Goal: Information Seeking & Learning: Learn about a topic

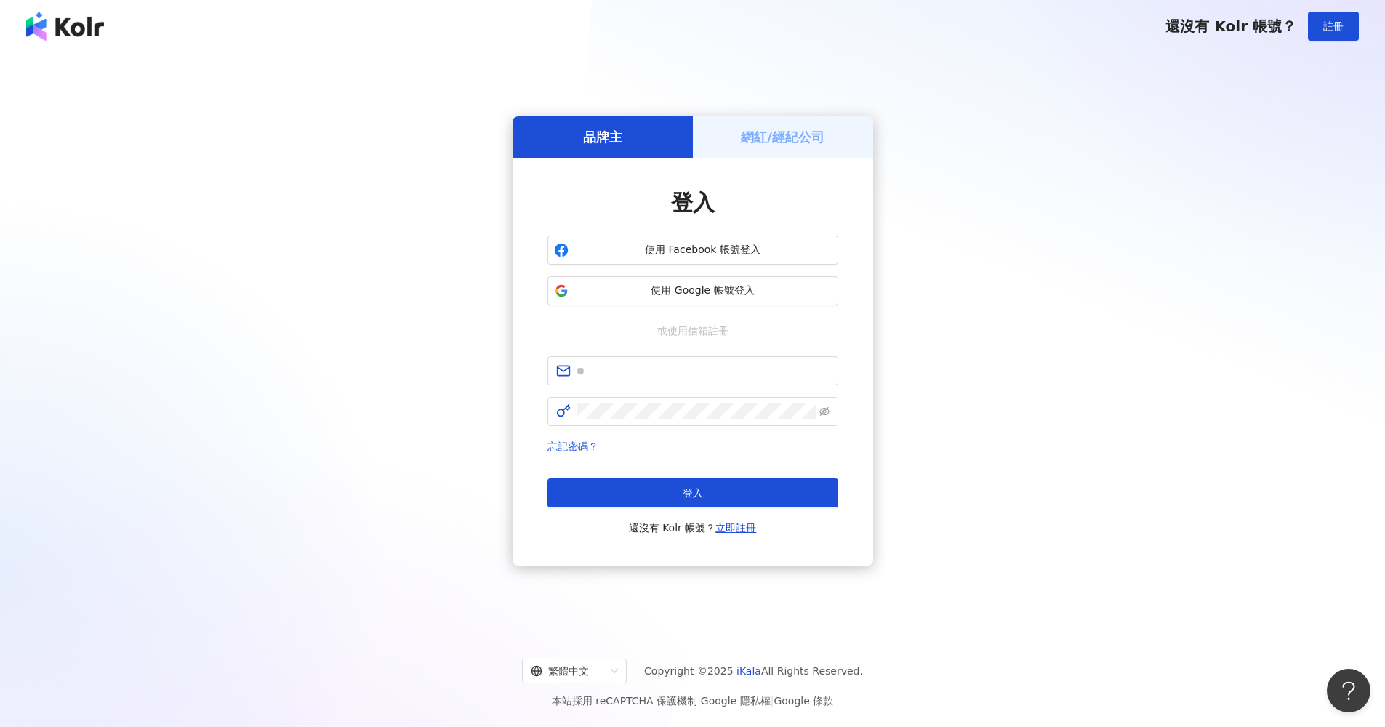
click at [614, 270] on div "使用 Facebook 帳號登入 使用 Google 帳號登入" at bounding box center [693, 271] width 291 height 70
click at [625, 284] on span "使用 Google 帳號登入" at bounding box center [702, 291] width 257 height 15
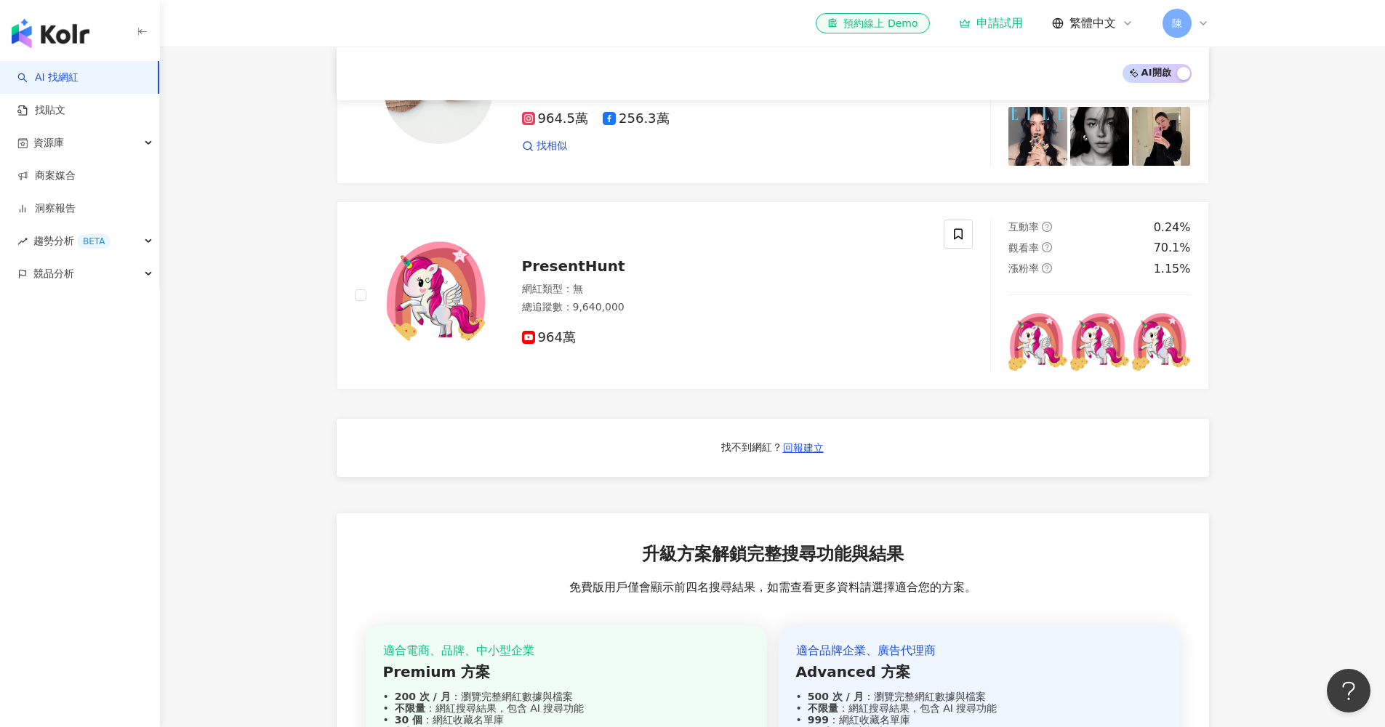
scroll to position [1026, 0]
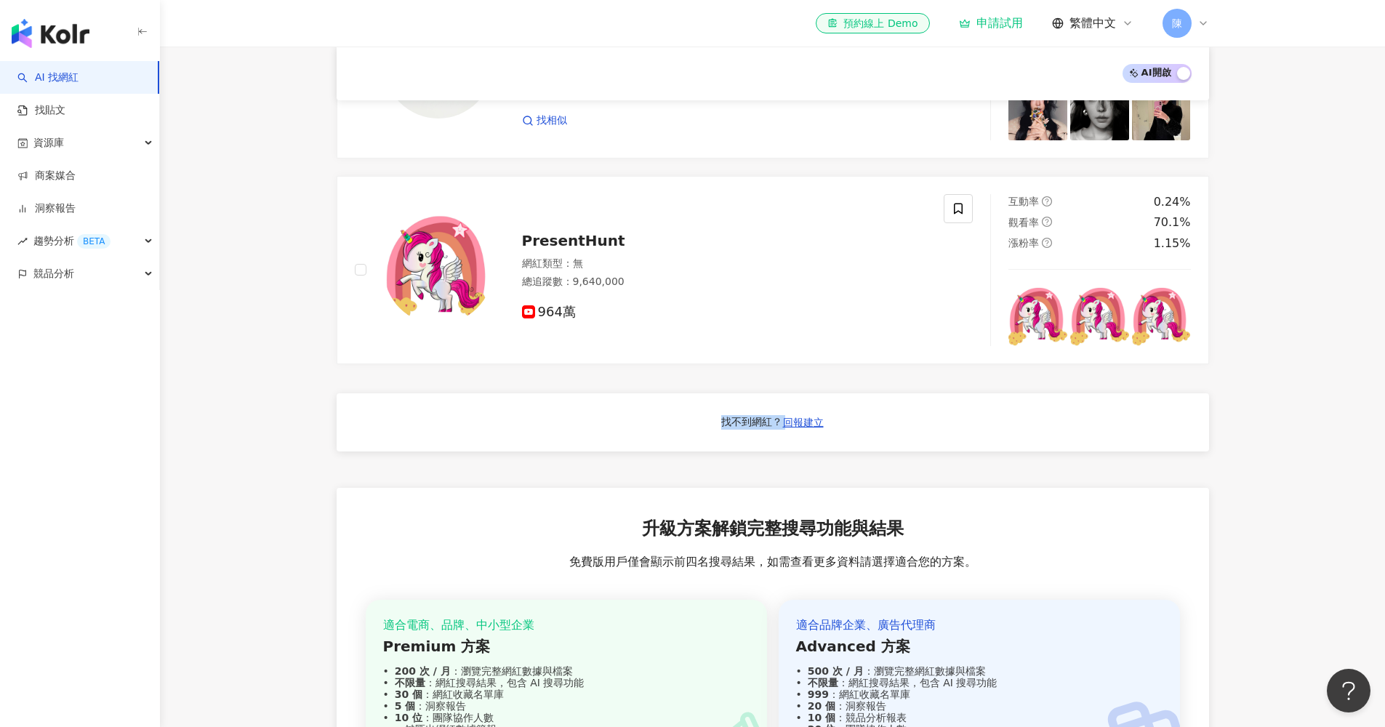
drag, startPoint x: 897, startPoint y: 418, endPoint x: 678, endPoint y: 417, distance: 218.9
click at [680, 417] on div "找不到網紅？ 回報建立" at bounding box center [773, 422] width 873 height 58
click at [676, 418] on div "找不到網紅？ 回報建立" at bounding box center [773, 422] width 873 height 58
drag, startPoint x: 698, startPoint y: 425, endPoint x: 889, endPoint y: 443, distance: 191.3
click at [886, 443] on div "找不到網紅？ 回報建立" at bounding box center [773, 422] width 873 height 58
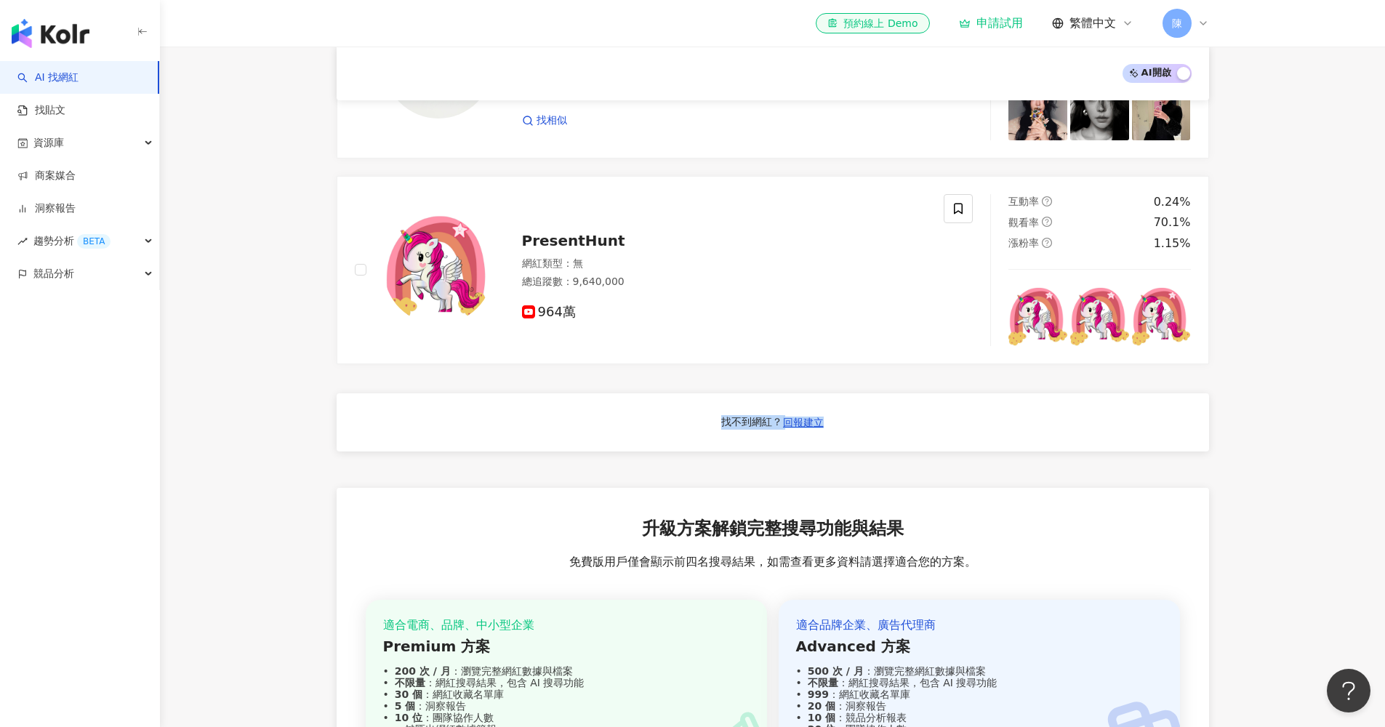
click at [890, 443] on div "找不到網紅？ 回報建立" at bounding box center [773, 422] width 873 height 58
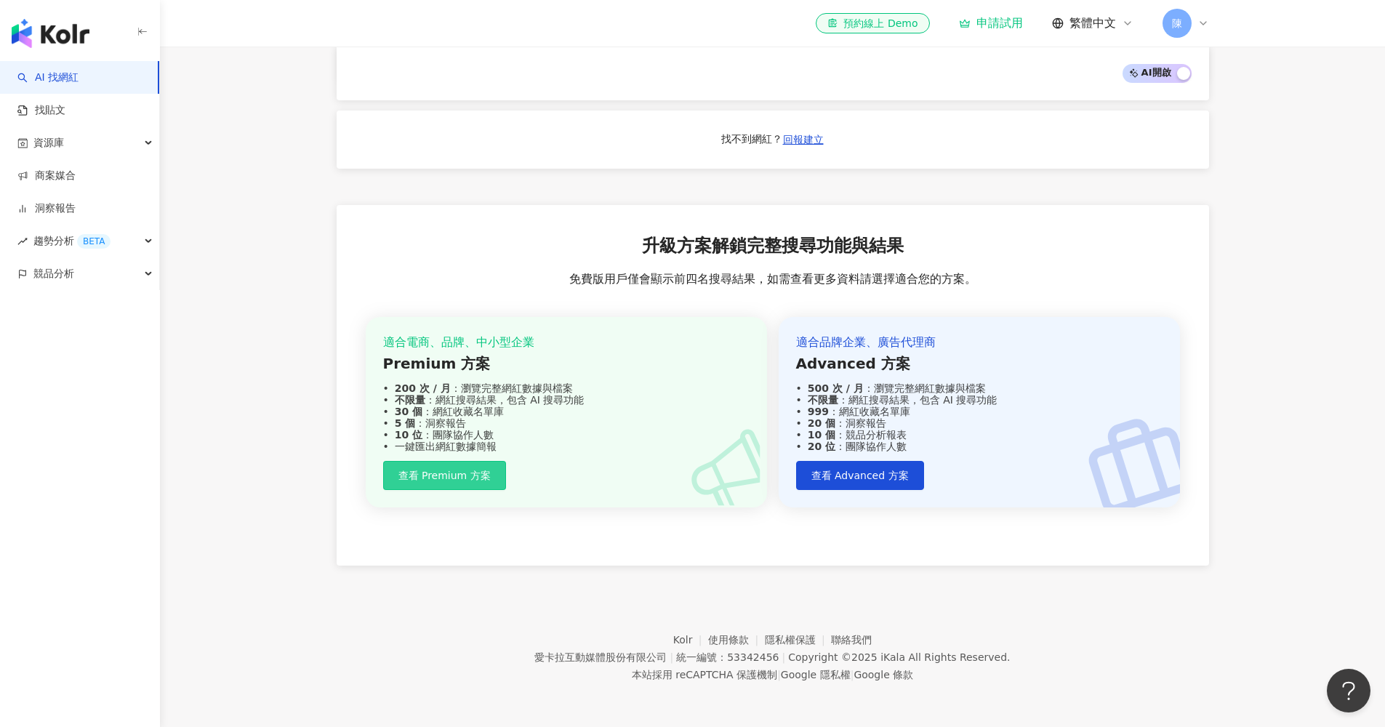
click at [458, 470] on span "查看 Premium 方案" at bounding box center [444, 476] width 92 height 12
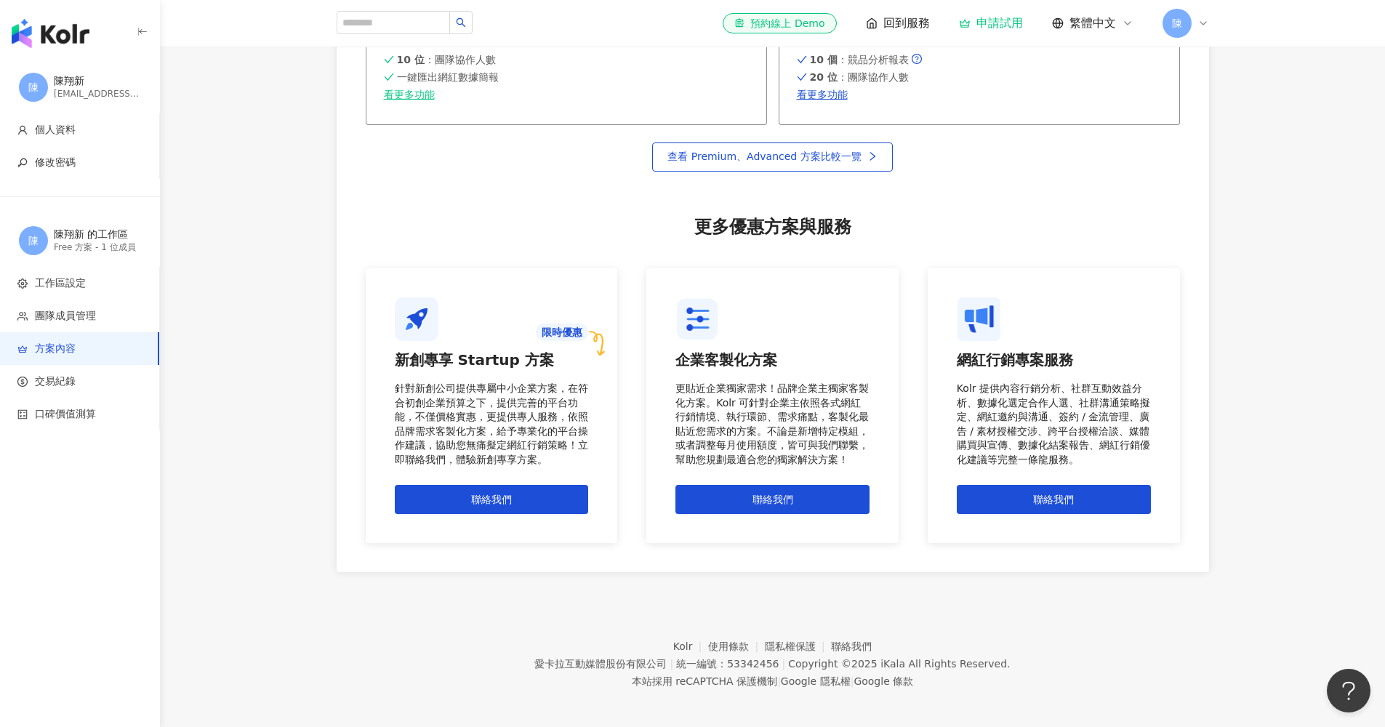
scroll to position [1065, 0]
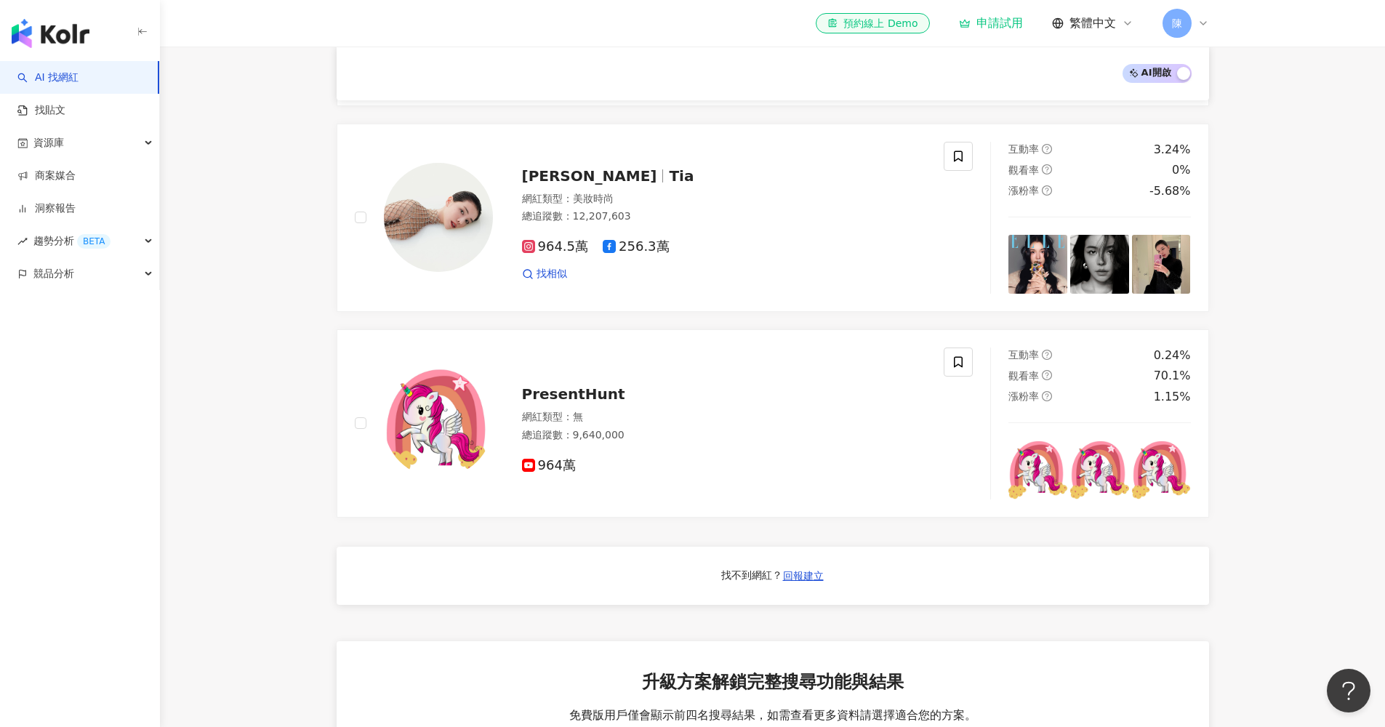
scroll to position [647, 0]
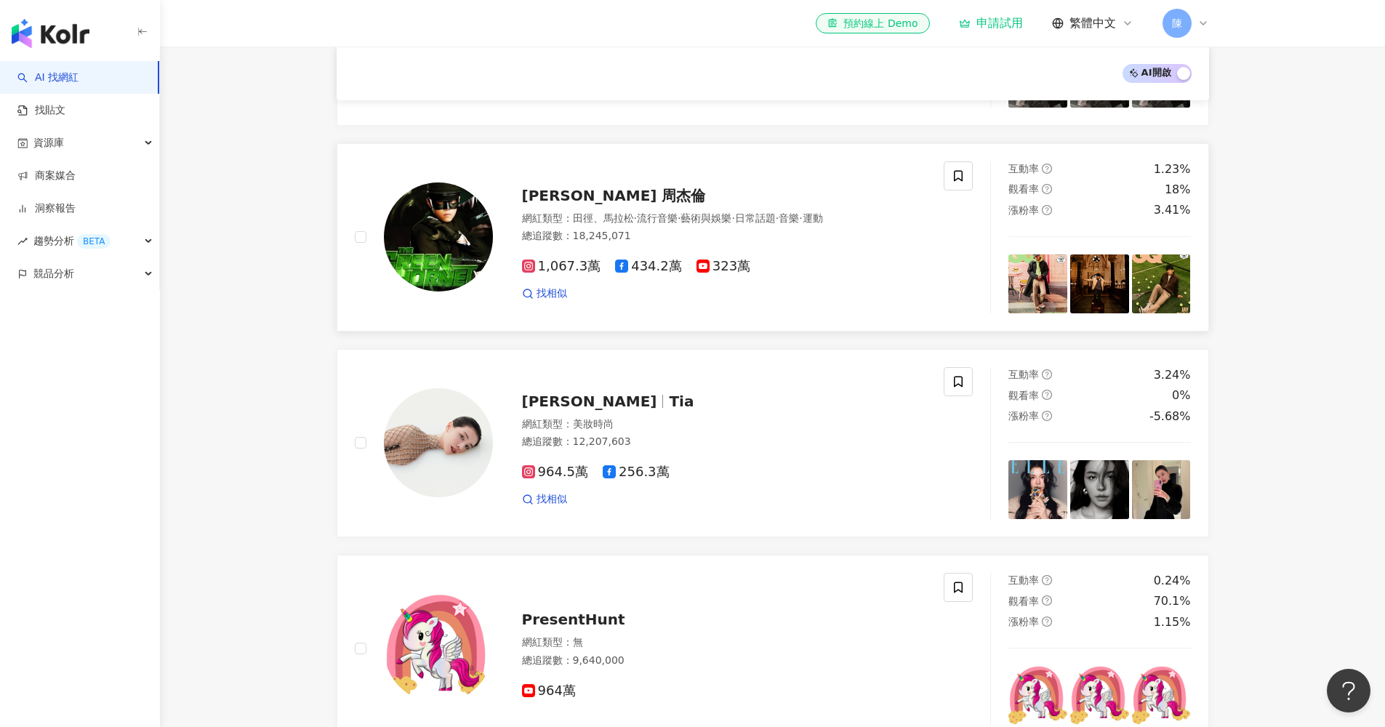
click at [1048, 215] on icon "question-circle" at bounding box center [1047, 210] width 10 height 10
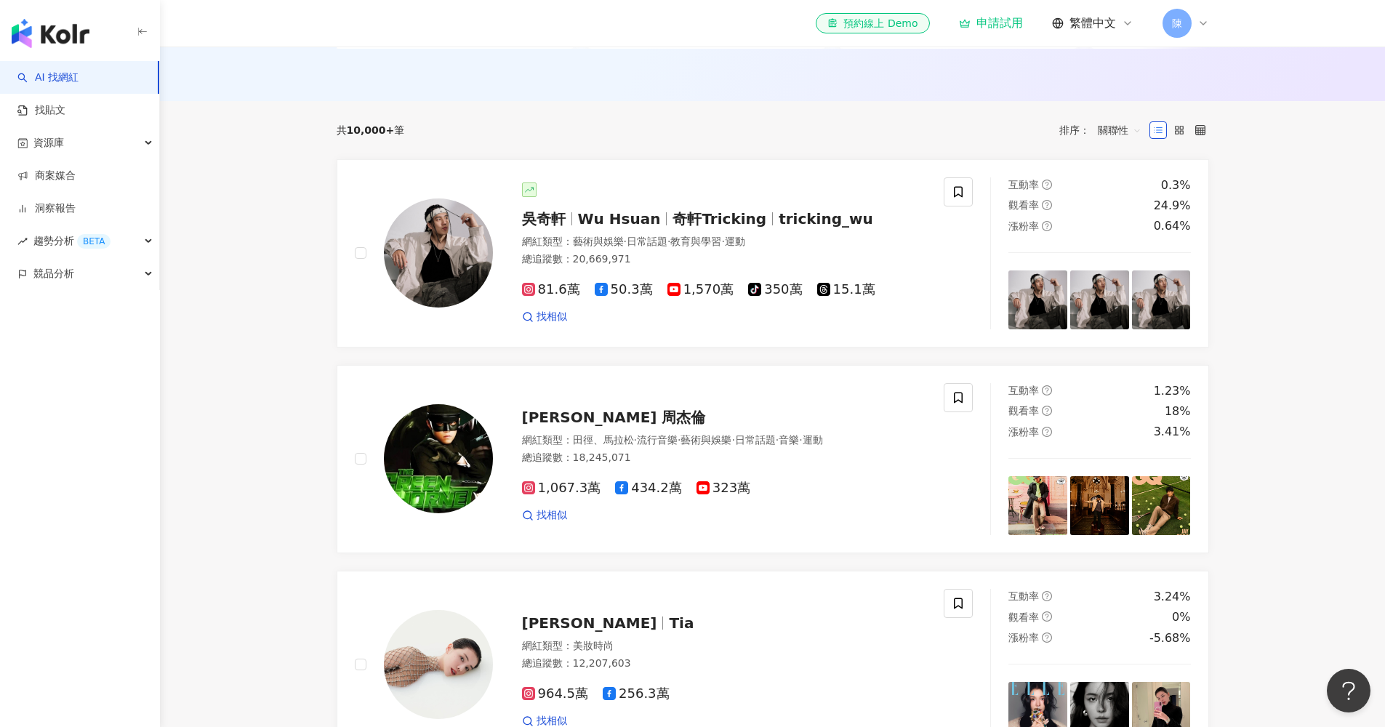
scroll to position [404, 0]
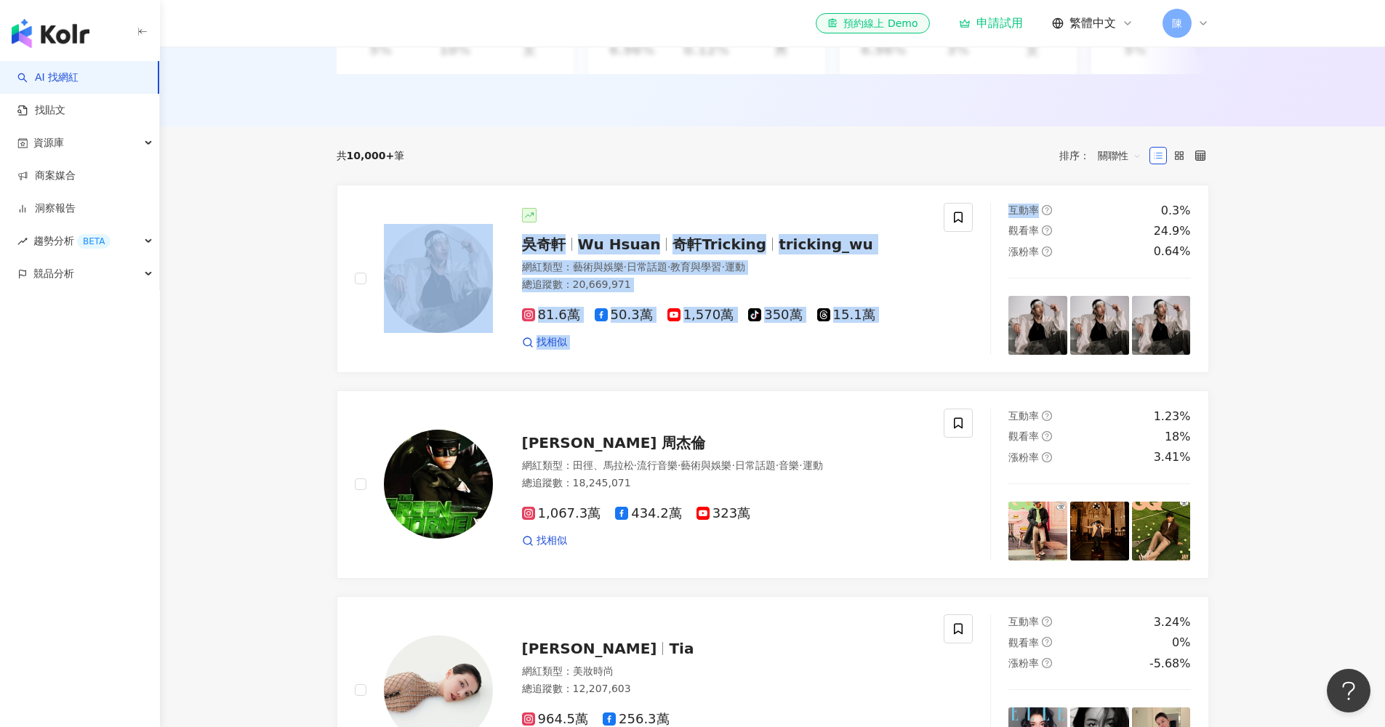
drag, startPoint x: 1266, startPoint y: 207, endPoint x: 326, endPoint y: 277, distance: 942.1
click at [362, 280] on main "不分平台 台灣 搜尋 您可能感興趣： 巡護 獵場 類型 性別 追蹤數 互動率 觀看率 合作費用預估 更多篩選 搜尋指引 AI 開啟 AI 關閉 AI 推薦 ：…" at bounding box center [772, 558] width 1225 height 1832
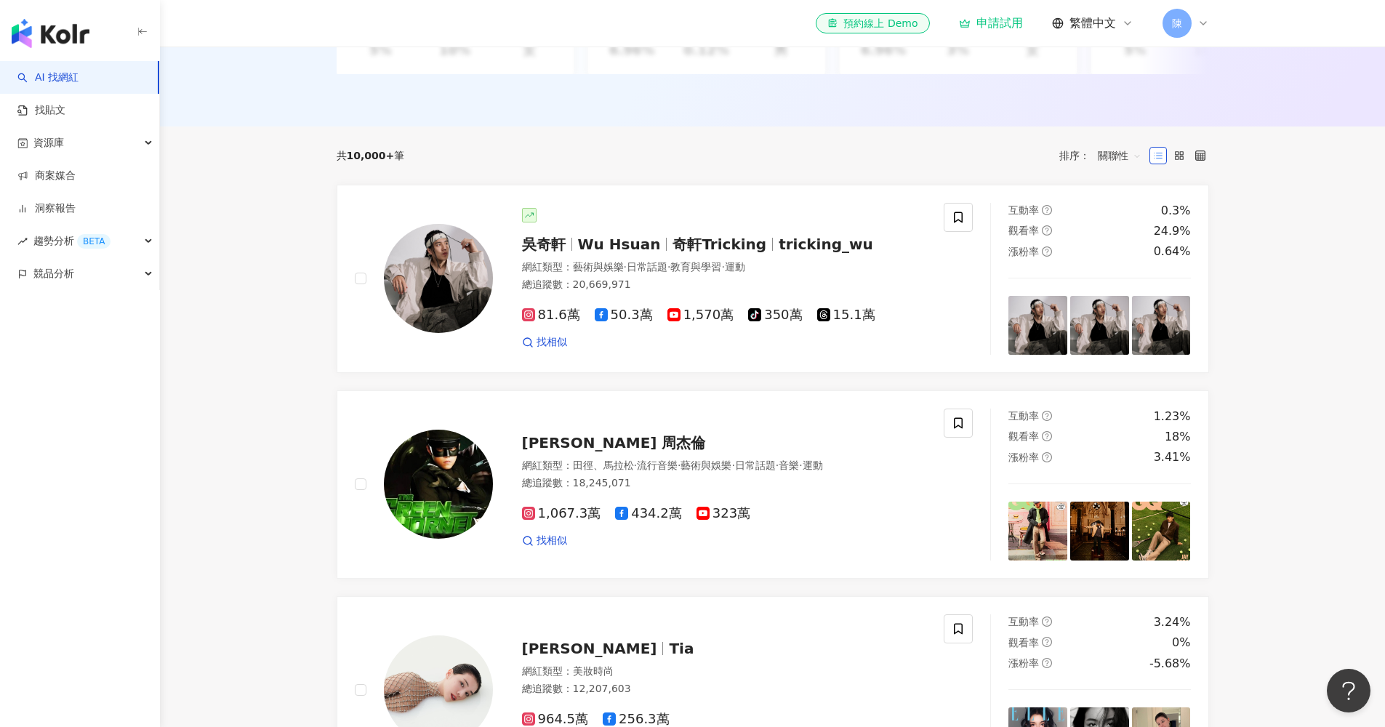
click at [280, 272] on main "不分平台 台灣 搜尋 您可能感興趣： 巡護 獵場 類型 性別 追蹤數 互動率 觀看率 合作費用預估 更多篩選 搜尋指引 AI 開啟 AI 關閉 AI 推薦 ：…" at bounding box center [772, 558] width 1225 height 1832
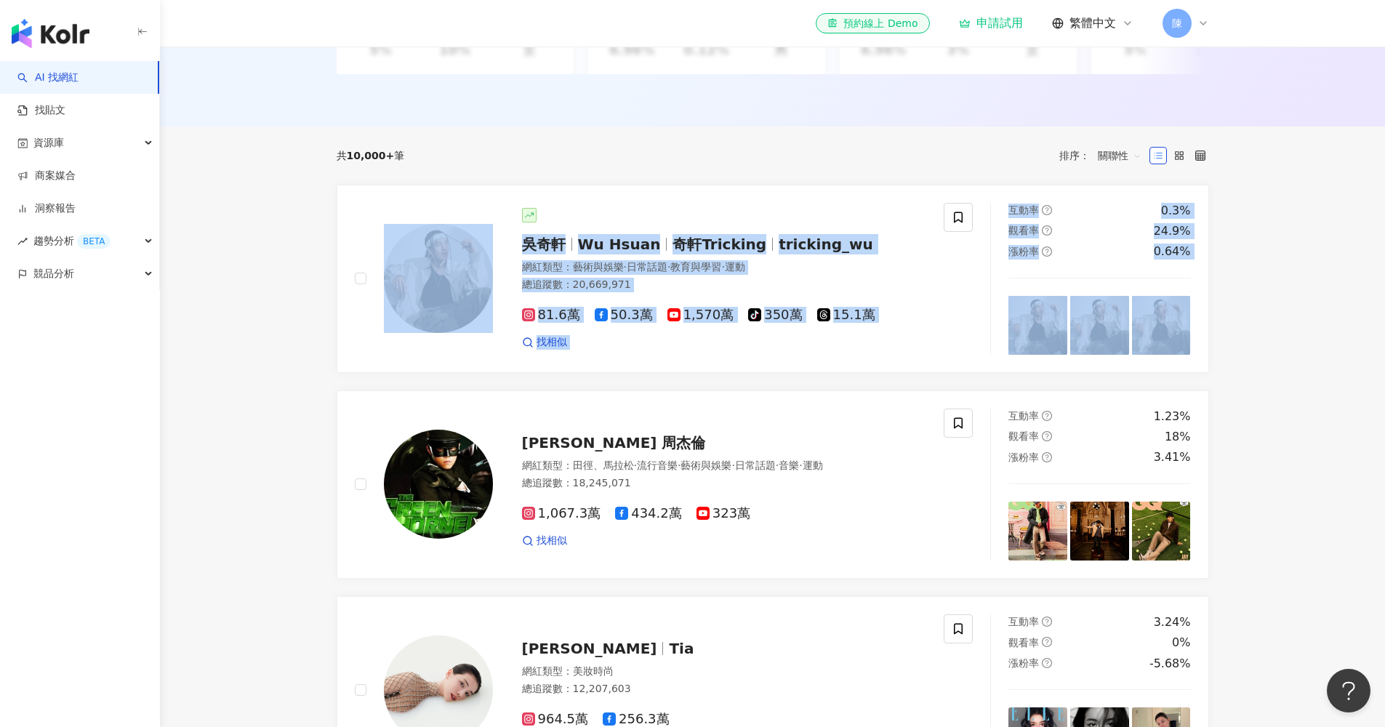
drag, startPoint x: 364, startPoint y: 231, endPoint x: 1350, endPoint y: 369, distance: 995.7
click at [1350, 369] on main "不分平台 台灣 搜尋 您可能感興趣： 巡護 獵場 類型 性別 追蹤數 互動率 觀看率 合作費用預估 更多篩選 搜尋指引 AI 開啟 AI 關閉 AI 推薦 ：…" at bounding box center [772, 558] width 1225 height 1832
click at [1361, 369] on main "不分平台 台灣 搜尋 您可能感興趣： 巡護 獵場 類型 性別 追蹤數 互動率 觀看率 合作費用預估 更多篩選 搜尋指引 AI 開啟 AI 關閉 AI 推薦 ：…" at bounding box center [772, 558] width 1225 height 1832
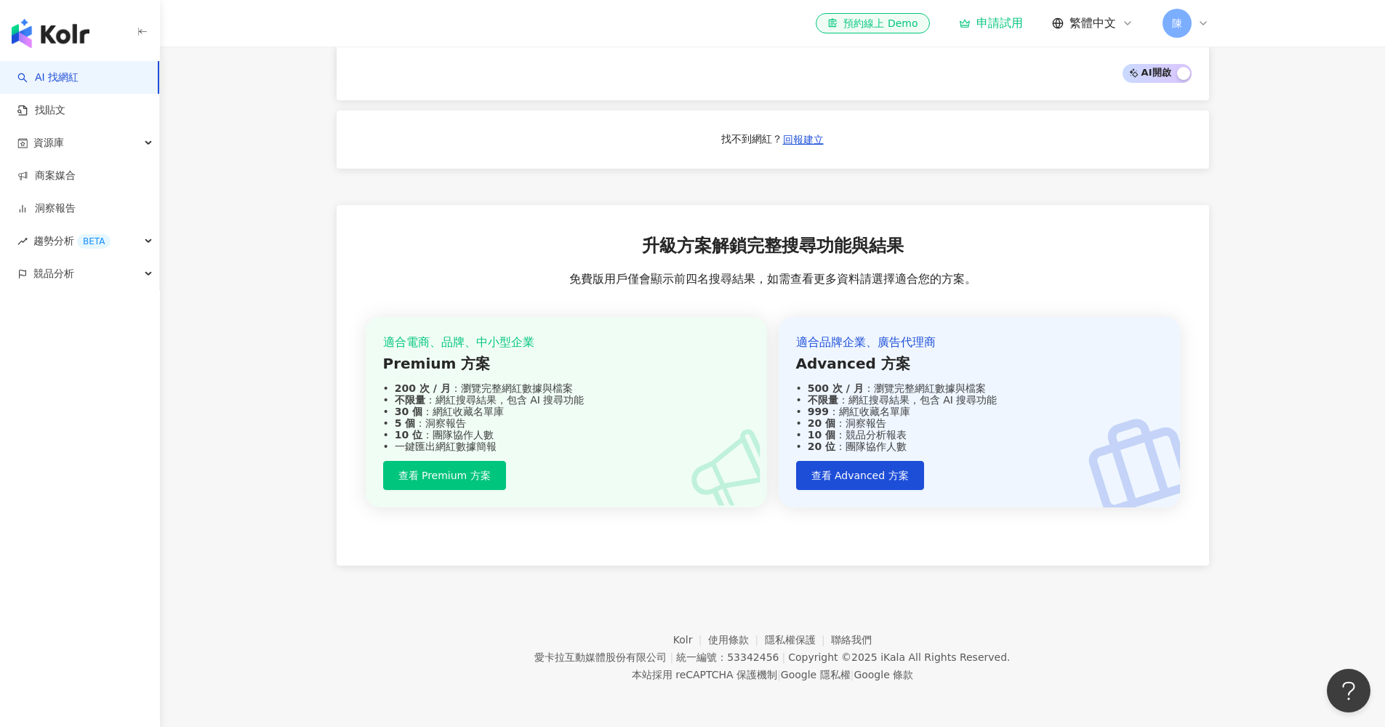
scroll to position [1283, 0]
